Goal: Check status

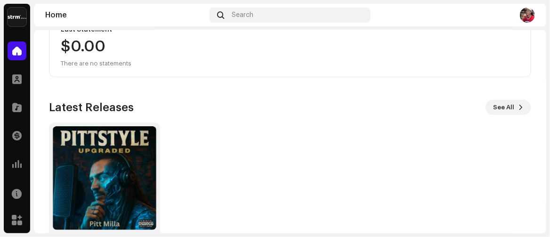
scroll to position [228, 0]
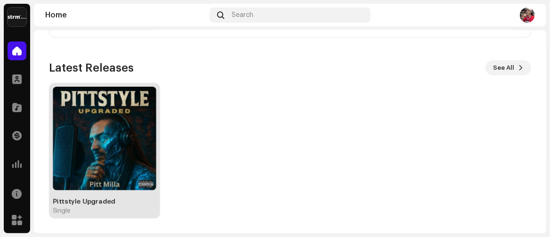
click at [111, 137] on img at bounding box center [105, 139] width 104 height 104
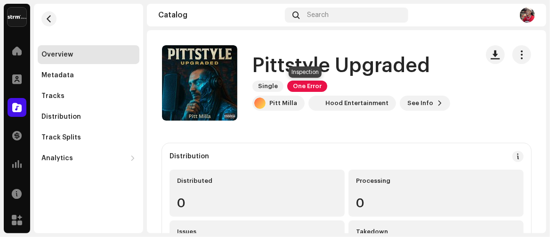
click at [308, 85] on span "One Error" at bounding box center [307, 86] width 40 height 11
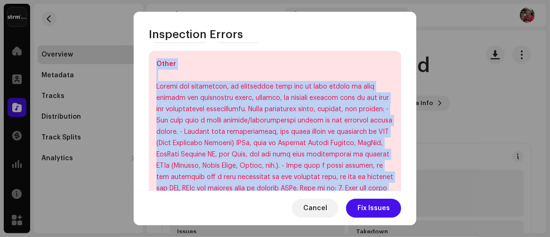
scroll to position [386, 0]
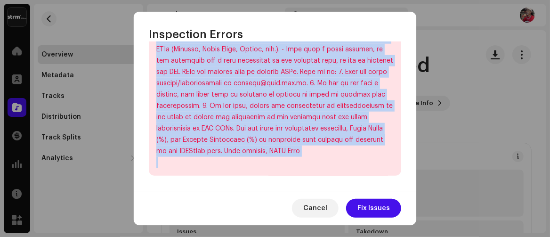
drag, startPoint x: 148, startPoint y: 62, endPoint x: 346, endPoint y: 209, distance: 247.0
click at [346, 209] on div "Inspection Errors We found the errors below when inspecting your release. IMPOR…" at bounding box center [275, 118] width 283 height 213
copy div "We found the errors below when inspecting your release. IMPORTANT: errors can d…"
click at [304, 210] on button "Cancel" at bounding box center [315, 208] width 47 height 19
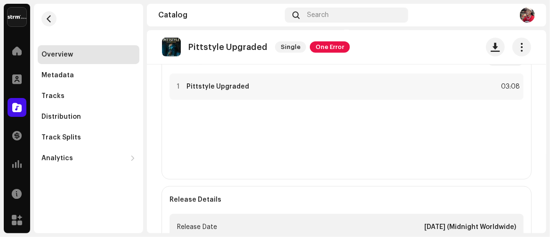
scroll to position [330, 0]
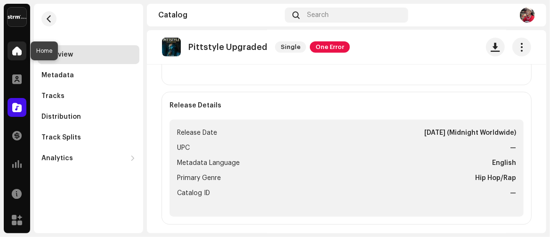
click at [15, 51] on span at bounding box center [16, 51] width 9 height 8
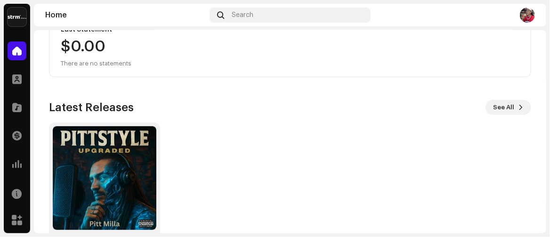
scroll to position [228, 0]
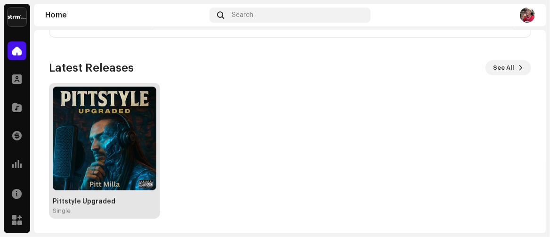
click at [90, 207] on div "Single" at bounding box center [105, 211] width 104 height 8
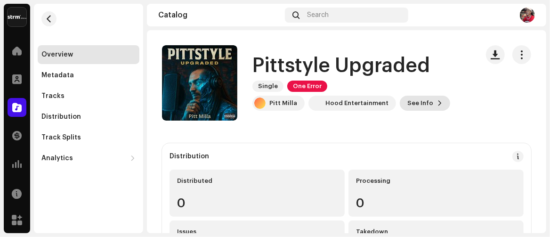
click at [436, 102] on button "See Info" at bounding box center [425, 103] width 50 height 15
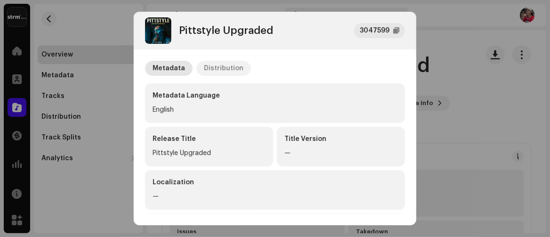
click at [211, 67] on div "Distribution" at bounding box center [224, 68] width 40 height 15
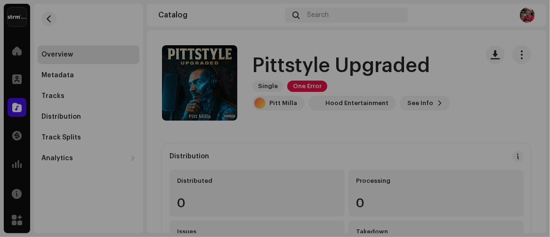
click at [122, 98] on div "Pittstyle Upgraded 3047599 Metadata Distribution Release Date [DATE] (Midnight …" at bounding box center [275, 118] width 550 height 237
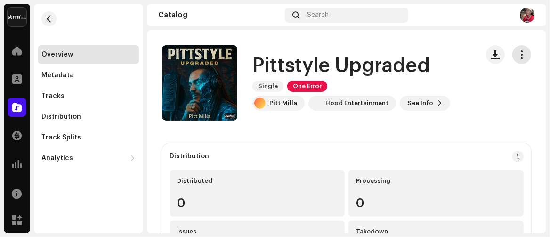
click at [522, 54] on button "button" at bounding box center [522, 54] width 19 height 19
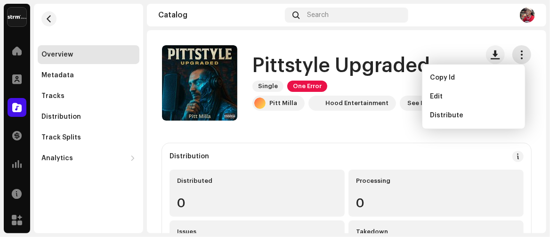
click at [522, 54] on button "button" at bounding box center [522, 54] width 19 height 19
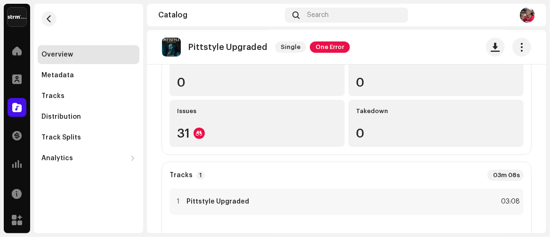
scroll to position [141, 0]
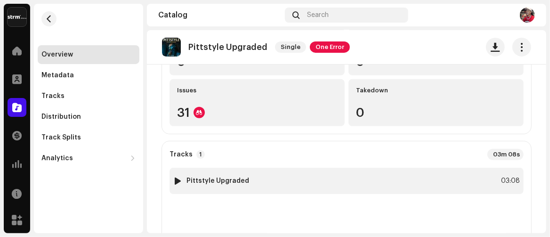
click at [500, 182] on div "03:08" at bounding box center [510, 180] width 21 height 11
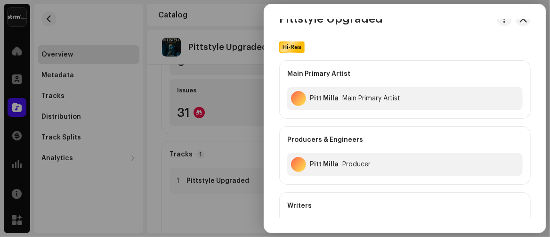
scroll to position [0, 0]
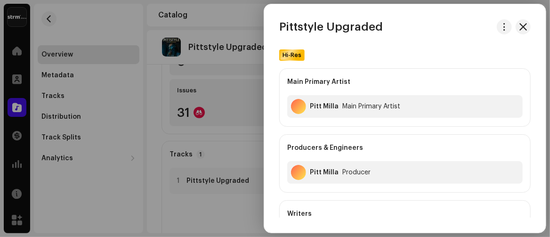
click at [134, 115] on div at bounding box center [275, 118] width 550 height 237
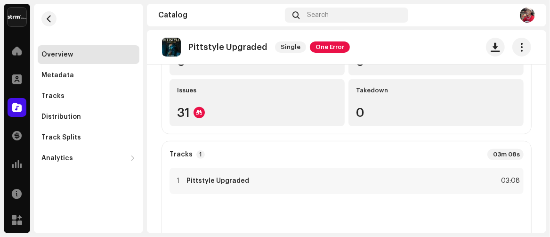
click at [197, 154] on p-badge "1" at bounding box center [201, 154] width 8 height 8
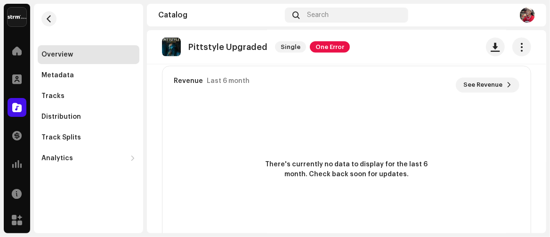
scroll to position [743, 0]
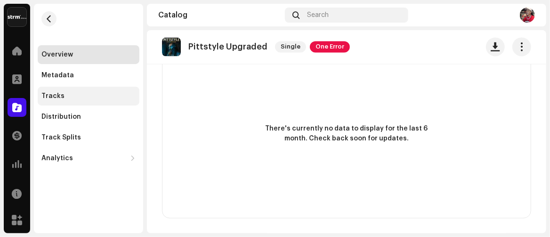
click at [66, 96] on div "Tracks" at bounding box center [88, 96] width 94 height 8
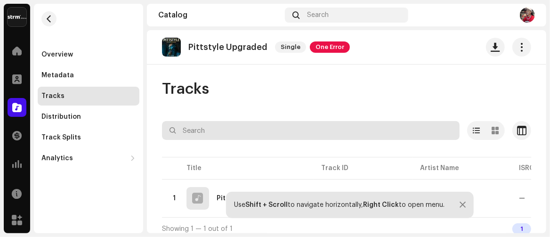
scroll to position [9, 0]
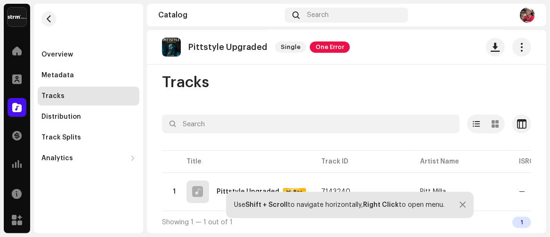
click at [465, 205] on div at bounding box center [463, 205] width 6 height 8
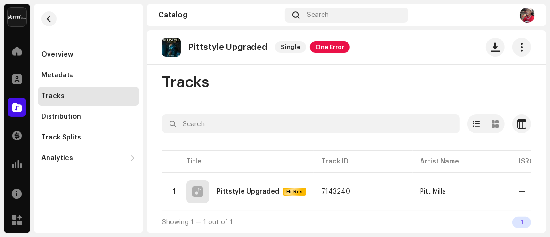
click at [516, 222] on div "1" at bounding box center [522, 222] width 19 height 11
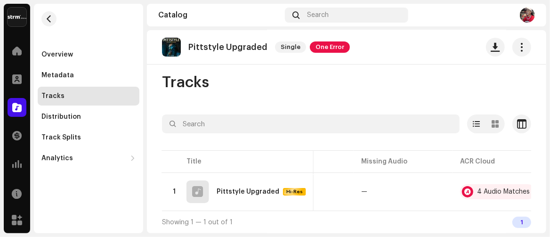
scroll to position [0, 357]
click at [479, 191] on div "4 Audio Matches" at bounding box center [502, 192] width 53 height 7
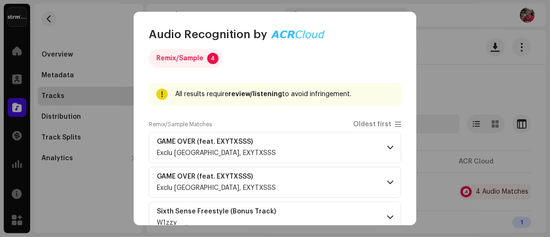
scroll to position [0, 0]
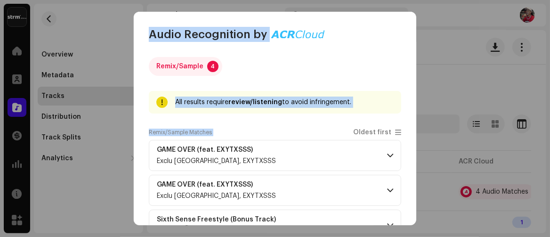
drag, startPoint x: 148, startPoint y: 33, endPoint x: 285, endPoint y: 229, distance: 238.3
click at [285, 229] on div "Audio Recognition by Remix/Sample 4 All results require review/listening to avo…" at bounding box center [275, 118] width 550 height 237
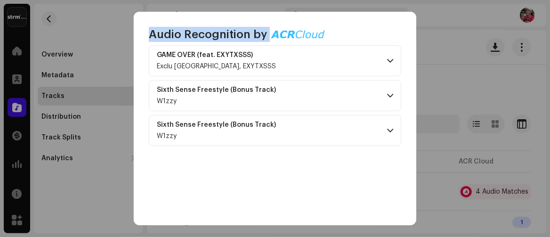
scroll to position [132, 0]
